Goal: Obtain resource: Download file/media

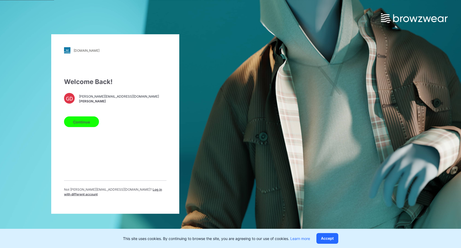
click at [74, 123] on button "Continue" at bounding box center [81, 122] width 35 height 11
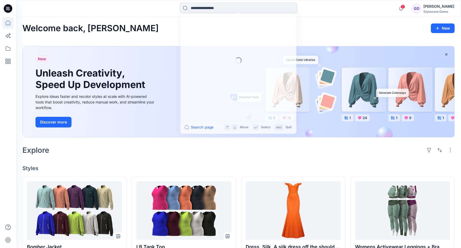
click at [218, 6] on input at bounding box center [238, 8] width 117 height 11
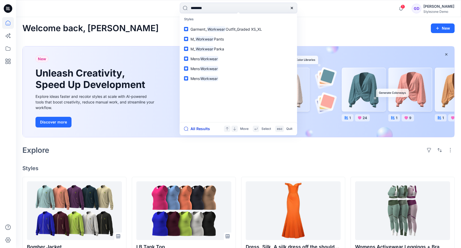
type input "********"
click at [188, 129] on button "All Results" at bounding box center [198, 129] width 29 height 6
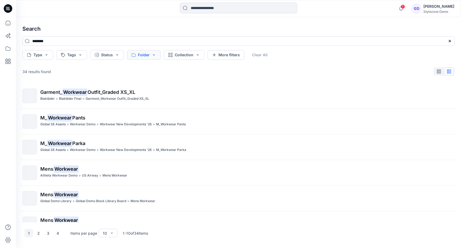
click at [138, 58] on button "Folder" at bounding box center [144, 55] width 34 height 10
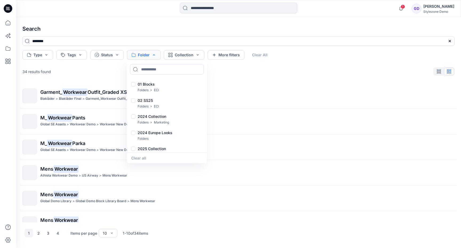
click at [138, 58] on button "Folder" at bounding box center [144, 55] width 34 height 10
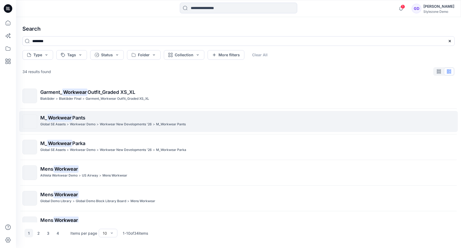
click at [62, 118] on mark "Workwear" at bounding box center [59, 117] width 25 height 7
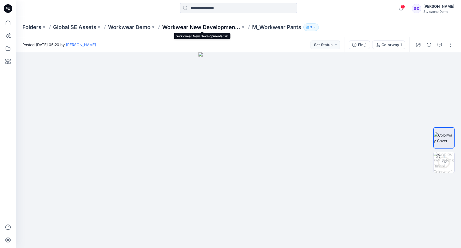
click at [197, 29] on p "Workwear New Developments '26" at bounding box center [201, 26] width 78 height 7
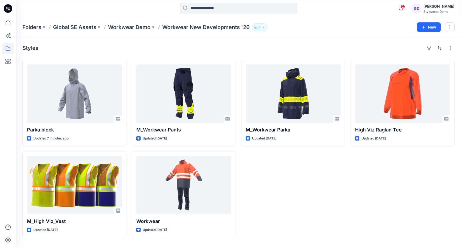
click at [313, 184] on div "M_Workwear Parka Updated [DATE]" at bounding box center [293, 148] width 104 height 177
click at [348, 201] on div "Parka block Updated 7 minutes ago M_High Viz_Vest Updated [DATE] M_Workwear Pan…" at bounding box center [238, 148] width 432 height 177
click at [406, 10] on icon "button" at bounding box center [401, 8] width 10 height 11
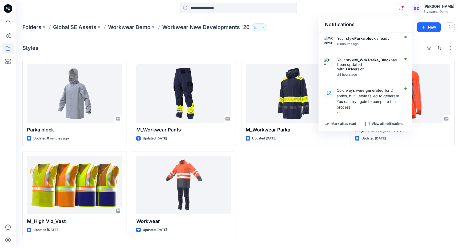
click at [406, 10] on icon "button" at bounding box center [401, 8] width 10 height 11
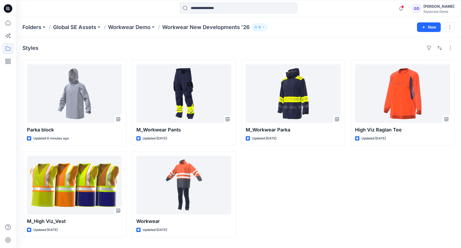
click at [268, 199] on div "M_Workwear Parka Updated [DATE]" at bounding box center [293, 148] width 104 height 177
click at [298, 187] on div "M_Workwear Parka Updated [DATE]" at bounding box center [293, 148] width 104 height 177
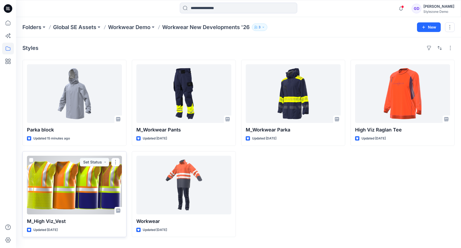
click at [95, 180] on div at bounding box center [74, 185] width 95 height 59
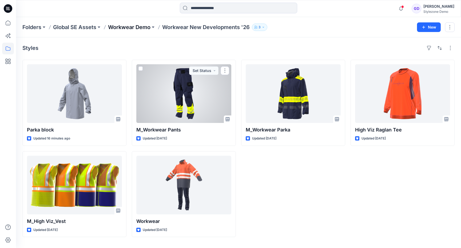
click at [131, 26] on p "Workwear Demo" at bounding box center [129, 26] width 42 height 7
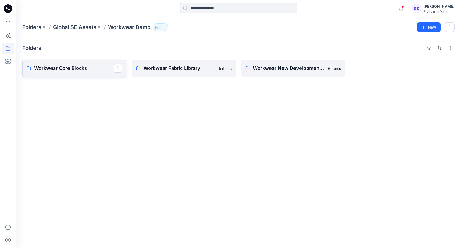
click at [81, 74] on link "Workwear Core Blocks" at bounding box center [74, 68] width 104 height 17
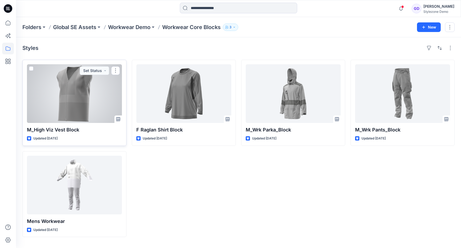
click at [87, 105] on div at bounding box center [74, 93] width 95 height 59
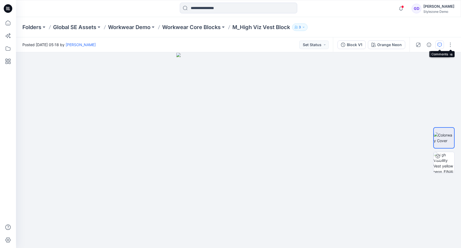
click at [439, 46] on icon "button" at bounding box center [439, 45] width 4 height 4
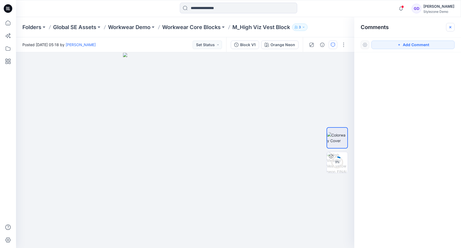
click at [450, 28] on icon "button" at bounding box center [450, 27] width 4 height 4
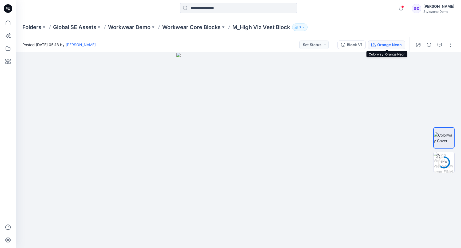
click at [379, 47] on div "Orange Neon" at bounding box center [389, 45] width 25 height 6
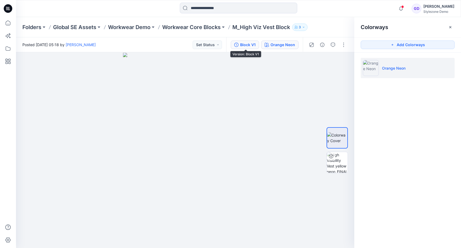
click at [248, 46] on div "Block V1" at bounding box center [247, 45] width 15 height 6
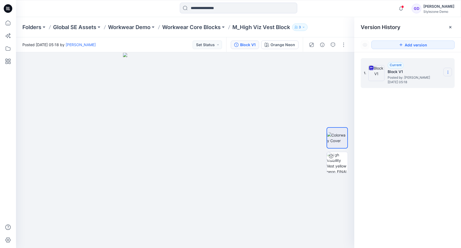
click at [449, 69] on section at bounding box center [447, 72] width 9 height 9
click at [433, 84] on span "Download Source BW File" at bounding box center [421, 82] width 45 height 6
click at [450, 29] on icon at bounding box center [450, 27] width 4 height 4
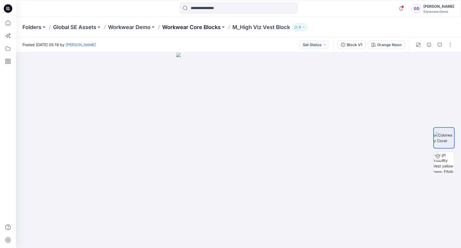
click at [205, 26] on p "Workwear Core Blocks" at bounding box center [191, 26] width 58 height 7
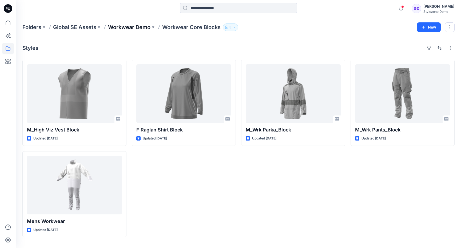
click at [130, 25] on p "Workwear Demo" at bounding box center [129, 26] width 42 height 7
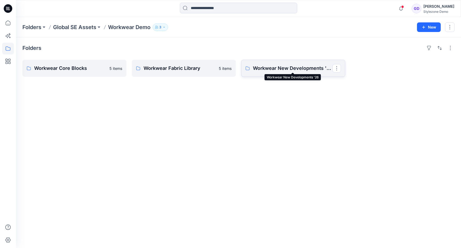
click at [268, 69] on p "Workwear New Developments '26" at bounding box center [292, 68] width 79 height 7
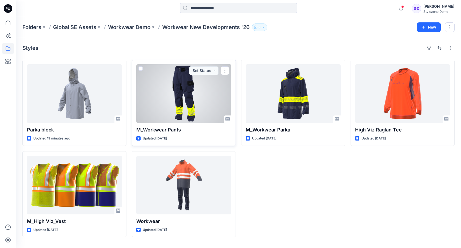
click at [189, 90] on div at bounding box center [183, 93] width 95 height 59
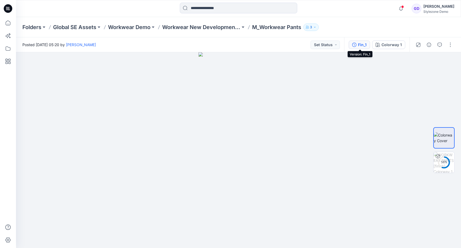
click at [363, 44] on div "Fin_1" at bounding box center [362, 45] width 9 height 6
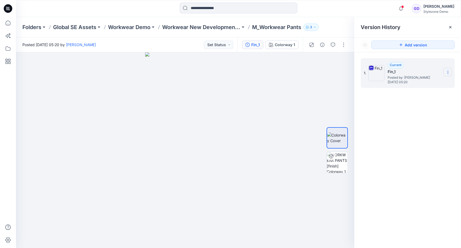
click at [448, 71] on icon at bounding box center [448, 72] width 4 height 4
click at [431, 83] on span "Download Source BW File" at bounding box center [421, 82] width 45 height 6
click at [450, 28] on icon at bounding box center [450, 27] width 4 height 4
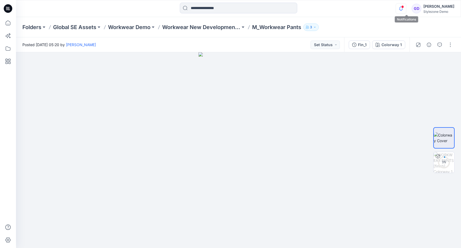
click at [403, 10] on icon "button" at bounding box center [401, 8] width 4 height 3
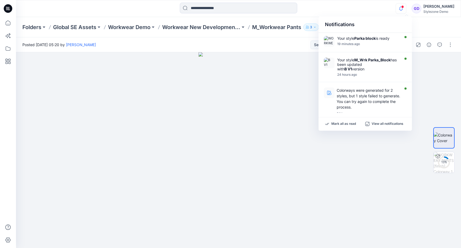
click at [403, 10] on icon "button" at bounding box center [401, 8] width 4 height 3
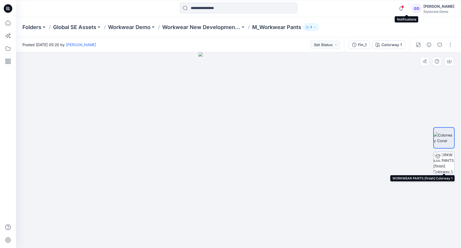
click at [449, 170] on img at bounding box center [443, 162] width 21 height 21
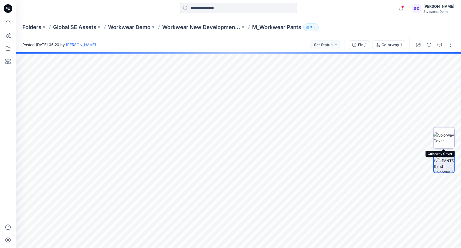
click at [443, 142] on img at bounding box center [443, 137] width 21 height 11
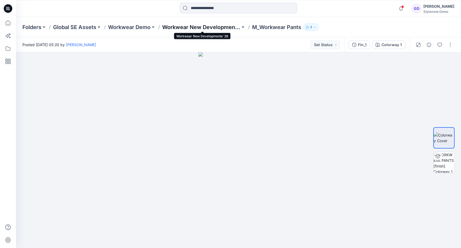
click at [197, 27] on p "Workwear New Developments '26" at bounding box center [201, 26] width 78 height 7
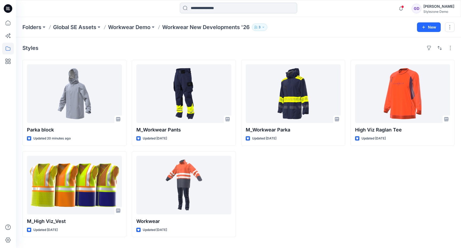
click at [224, 4] on input at bounding box center [238, 8] width 117 height 11
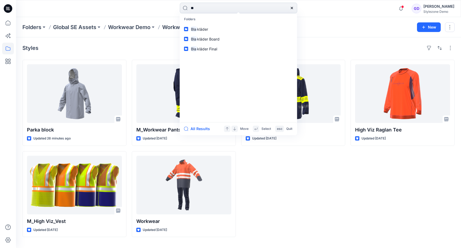
type input "*"
click at [224, 4] on input at bounding box center [238, 8] width 117 height 11
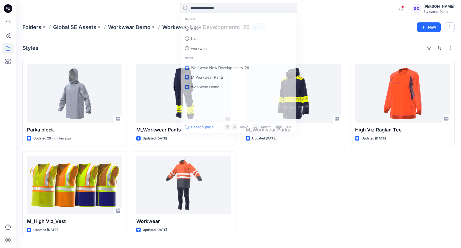
click at [339, 216] on div "M_Workwear Parka Updated [DATE]" at bounding box center [293, 148] width 104 height 177
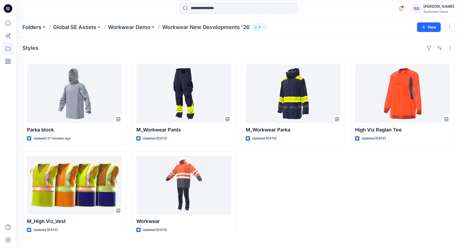
click at [283, 163] on div "M_Workwear Parka Updated [DATE]" at bounding box center [293, 148] width 104 height 177
click at [266, 174] on div "M_Workwear Parka Updated [DATE]" at bounding box center [293, 148] width 104 height 177
click at [322, 216] on div "M_Workwear Parka Updated [DATE]" at bounding box center [293, 148] width 104 height 177
